Goal: Transaction & Acquisition: Purchase product/service

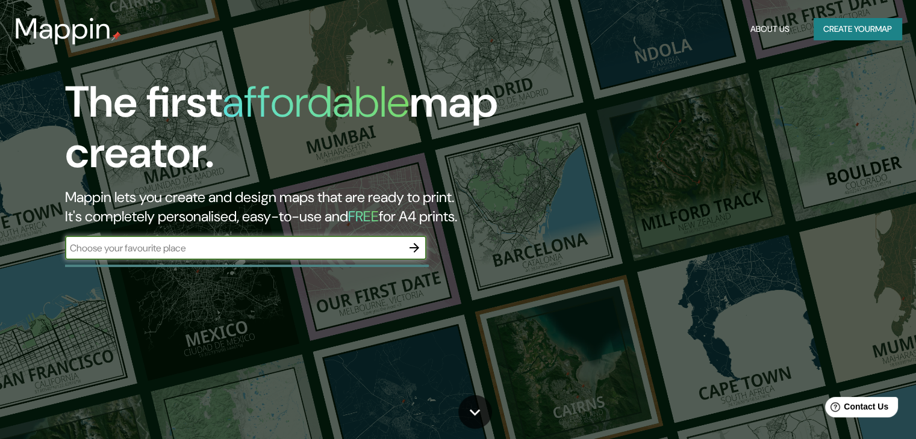
click at [169, 247] on input "text" at bounding box center [233, 248] width 337 height 14
type input "barrio [GEOGRAPHIC_DATA][PERSON_NAME] [GEOGRAPHIC_DATA]"
click at [414, 246] on icon "button" at bounding box center [414, 248] width 14 height 14
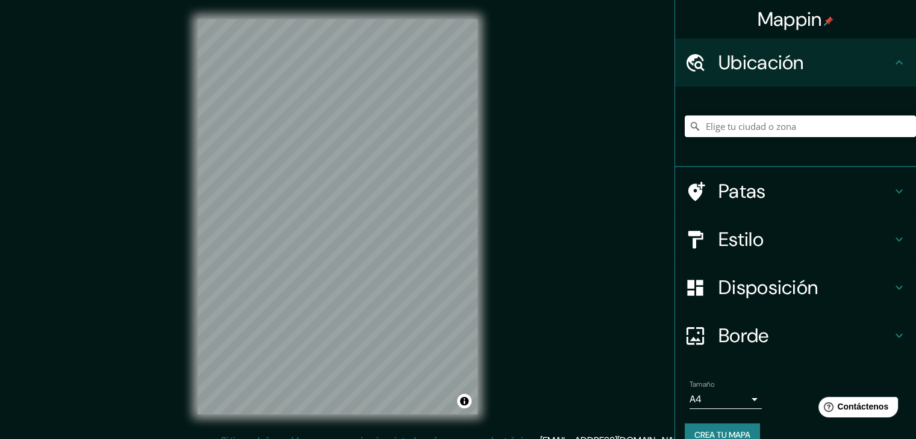
click at [737, 131] on input "Elige tu ciudad o zona" at bounding box center [800, 127] width 231 height 22
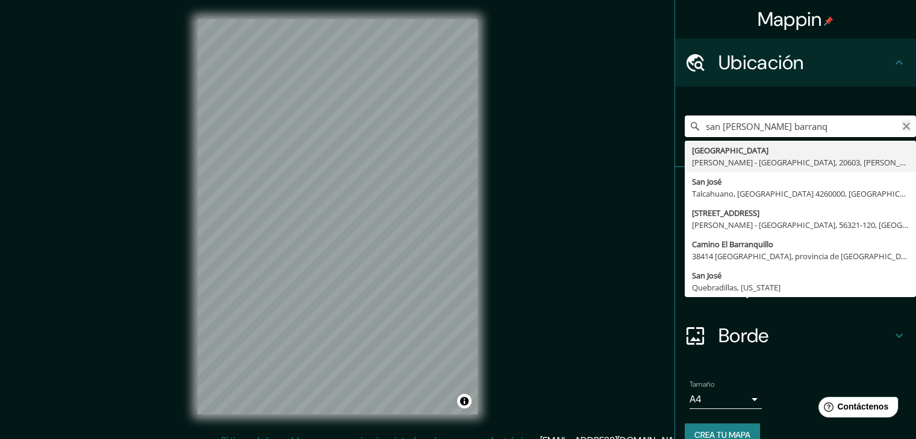
type input "san [PERSON_NAME] barranq"
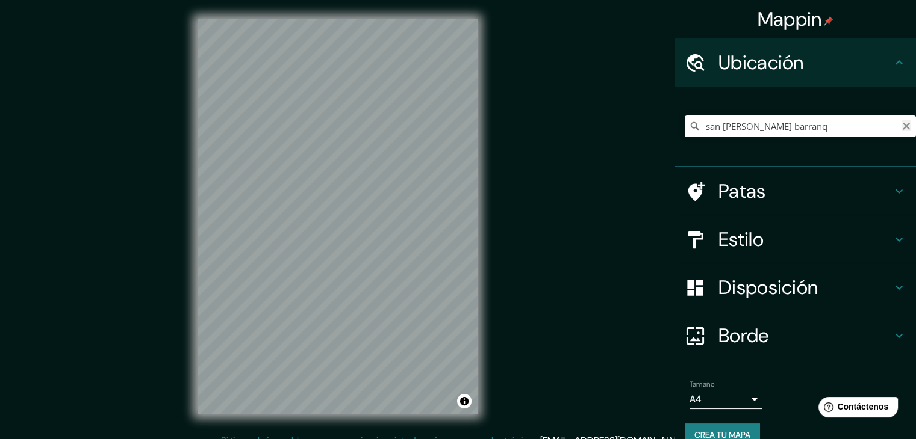
click at [902, 125] on icon "Claro" at bounding box center [905, 126] width 7 height 7
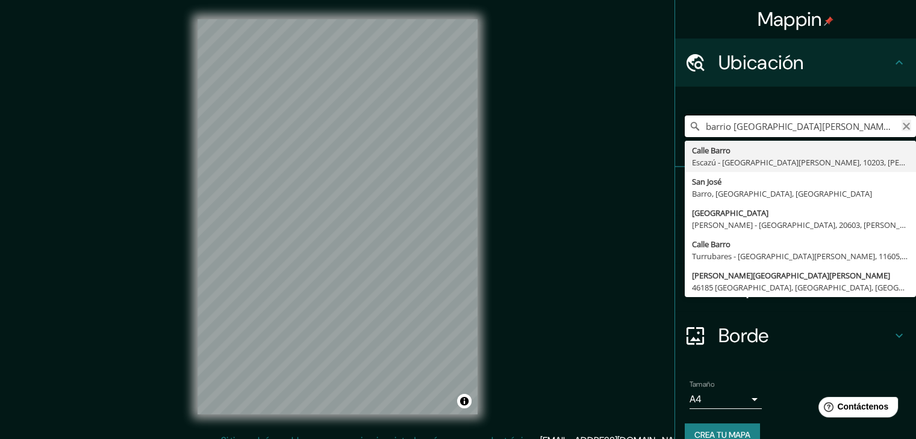
type input "barrio [GEOGRAPHIC_DATA][PERSON_NAME] [GEOGRAPHIC_DATA]"
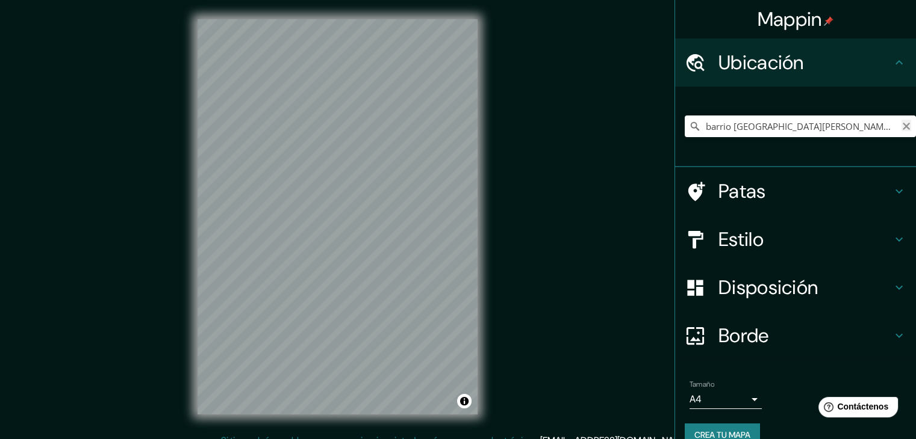
click at [901, 126] on icon "Claro" at bounding box center [906, 127] width 10 height 10
click at [864, 133] on input "Elige tu ciudad o zona" at bounding box center [800, 127] width 231 height 22
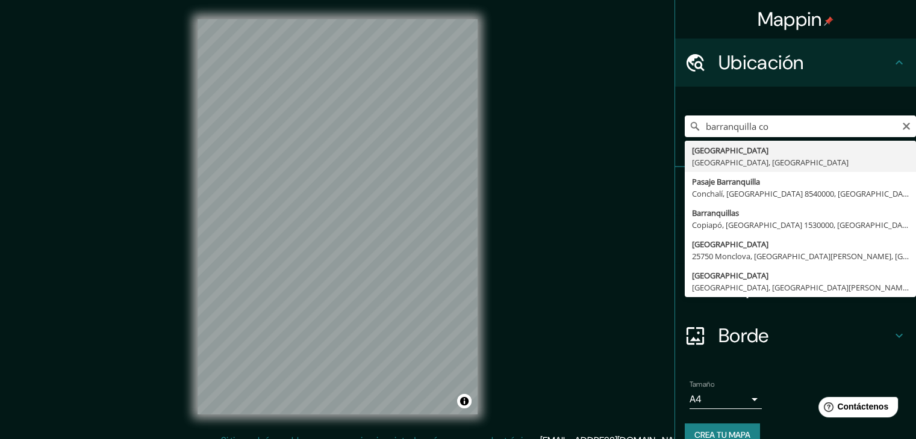
type input "[GEOGRAPHIC_DATA], [GEOGRAPHIC_DATA], [GEOGRAPHIC_DATA]"
